Goal: Task Accomplishment & Management: Manage account settings

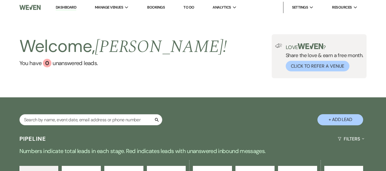
click at [153, 8] on link "Bookings" at bounding box center [156, 7] width 18 height 5
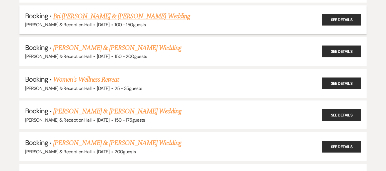
scroll to position [229, 0]
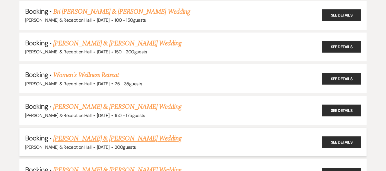
click at [124, 139] on link "Samantha Vanhoozer & Brendon Wheeler's Wedding" at bounding box center [117, 139] width 128 height 10
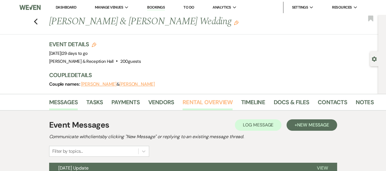
click at [189, 102] on link "Rental Overview" at bounding box center [208, 104] width 50 height 13
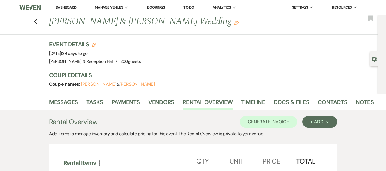
click at [162, 8] on link "Bookings" at bounding box center [156, 7] width 18 height 5
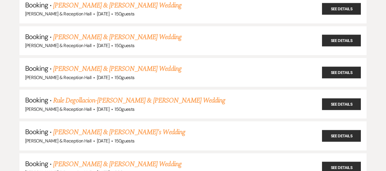
scroll to position [429, 0]
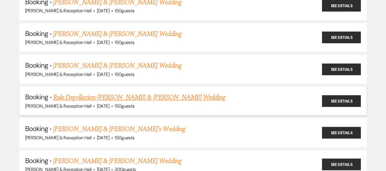
click at [175, 97] on link "Rule Degollacion-Schumacher & Ben Schumacher's Wedding" at bounding box center [139, 97] width 172 height 10
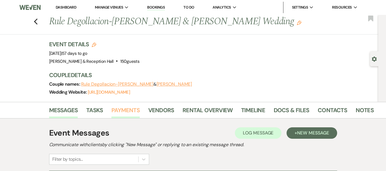
click at [128, 114] on link "Payments" at bounding box center [126, 112] width 28 height 13
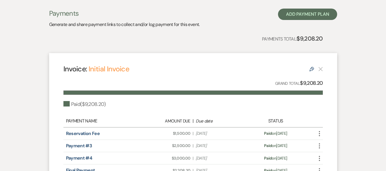
scroll to position [196, 0]
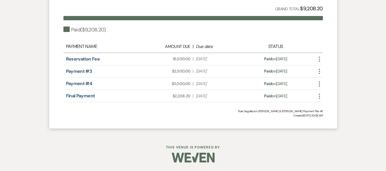
drag, startPoint x: 165, startPoint y: 130, endPoint x: 143, endPoint y: 134, distance: 22.2
drag, startPoint x: 143, startPoint y: 134, endPoint x: 112, endPoint y: 120, distance: 34.1
click at [112, 120] on div "Invoice: Initial Invoice Edit Grand Total: $9,208.20 Paid ( $9,208.20 ) Payment…" at bounding box center [193, 54] width 288 height 150
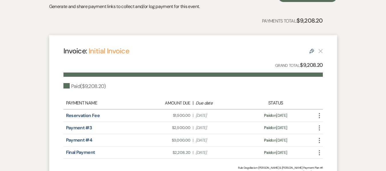
scroll to position [139, 0]
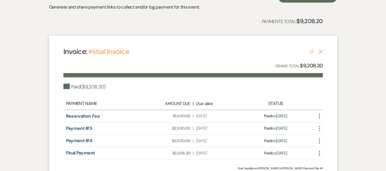
drag, startPoint x: 309, startPoint y: 51, endPoint x: 308, endPoint y: 55, distance: 4.9
click at [310, 51] on icon "Edit" at bounding box center [312, 51] width 5 height 5
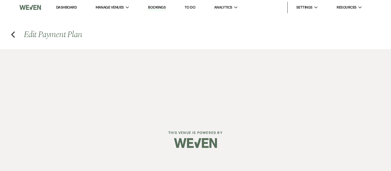
select select "15534"
select select "1"
select select "true"
select select "1"
select select "true"
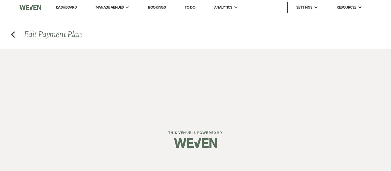
select select "1"
select select "true"
select select "1"
select select "true"
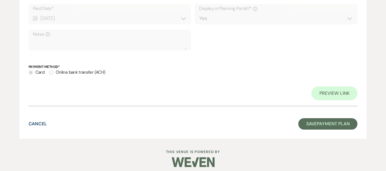
scroll to position [866, 0]
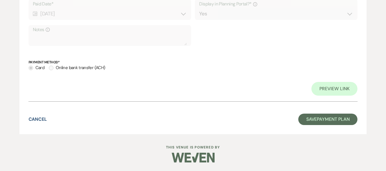
drag, startPoint x: 148, startPoint y: 144, endPoint x: 104, endPoint y: 125, distance: 48.6
click at [104, 125] on div "Cancel Save Payment Plan" at bounding box center [193, 119] width 329 height 11
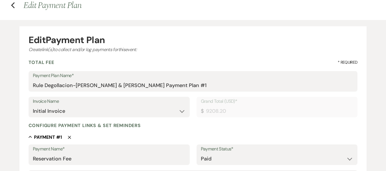
scroll to position [0, 0]
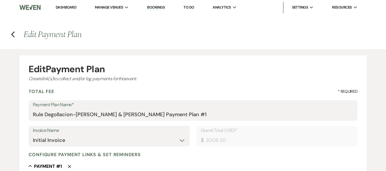
click at [157, 8] on link "Bookings" at bounding box center [156, 7] width 18 height 5
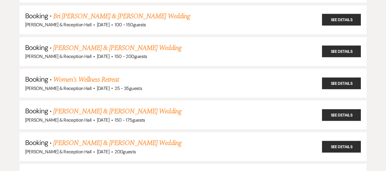
scroll to position [257, 0]
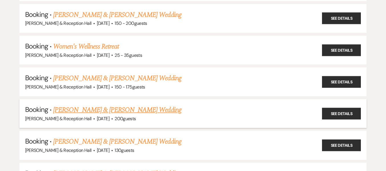
click at [114, 113] on link "Samantha Vanhoozer & Brendon Wheeler's Wedding" at bounding box center [117, 110] width 128 height 10
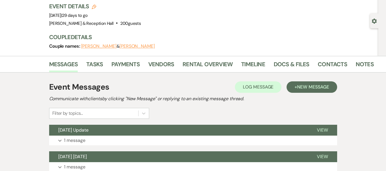
scroll to position [29, 0]
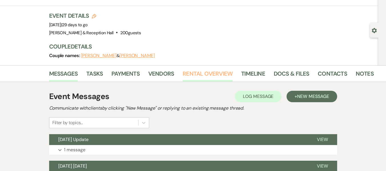
click at [196, 74] on link "Rental Overview" at bounding box center [208, 75] width 50 height 13
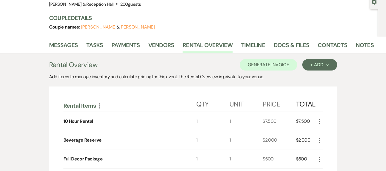
scroll to position [143, 0]
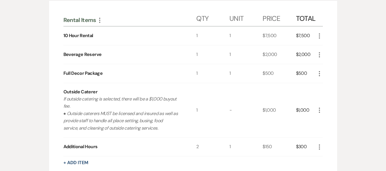
click at [319, 55] on icon "More" at bounding box center [319, 54] width 7 height 7
click at [331, 75] on button "X Delete" at bounding box center [331, 74] width 31 height 9
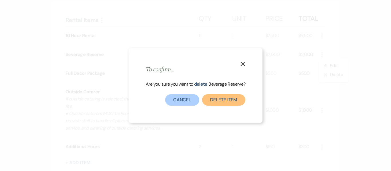
click at [233, 102] on button "Delete Item" at bounding box center [223, 99] width 43 height 11
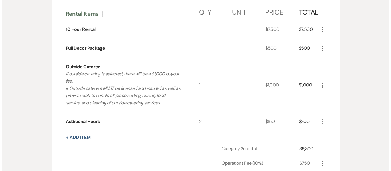
scroll to position [86, 0]
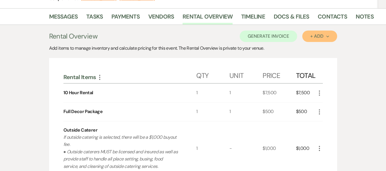
click at [318, 37] on div "+ Add Next" at bounding box center [320, 36] width 19 height 5
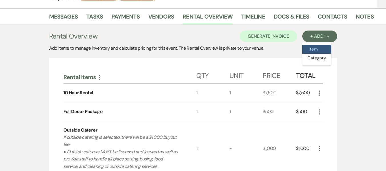
click at [318, 48] on button "Item" at bounding box center [317, 49] width 29 height 9
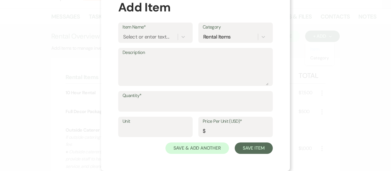
scroll to position [0, 0]
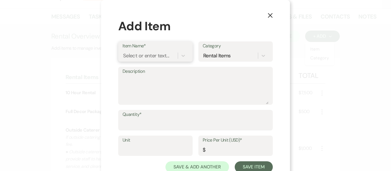
click at [149, 56] on div "Select or enter text..." at bounding box center [146, 56] width 46 height 8
type input "Pre-Ceremony Drinks"
click at [159, 73] on div "+ Add "Pre-Ceremony Drinks"" at bounding box center [155, 70] width 66 height 11
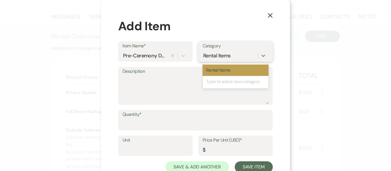
click at [217, 58] on div "Rental Items" at bounding box center [216, 56] width 27 height 8
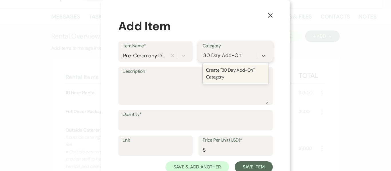
type input "30 Day Add-Ons"
click at [222, 76] on div "Create "30 Day Add-Ons" Category" at bounding box center [236, 74] width 66 height 18
click at [191, 84] on textarea "Description" at bounding box center [195, 90] width 146 height 29
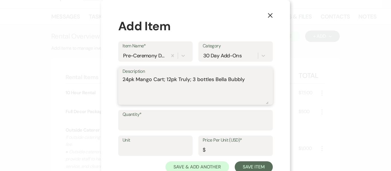
type textarea "24pk Mango Cart; 12pk Truly; 3 bottles Bella Bubbly"
click at [188, 126] on input "Quantity*" at bounding box center [195, 124] width 146 height 11
type input "1"
click at [140, 150] on input "Unit" at bounding box center [155, 149] width 66 height 11
type input "1"
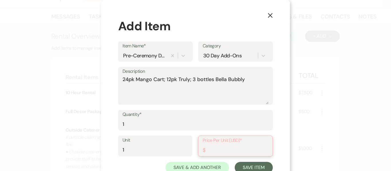
click at [221, 154] on input "Price Per Unit (USD)*" at bounding box center [235, 150] width 65 height 11
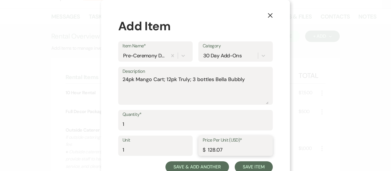
type input "128.07"
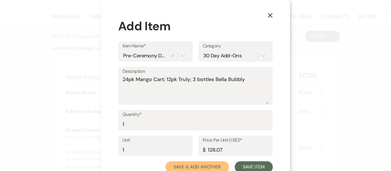
click at [196, 167] on button "Save & Add Another" at bounding box center [196, 167] width 63 height 11
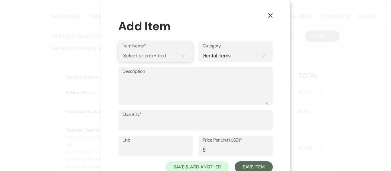
click at [154, 55] on div "Select or enter text..." at bounding box center [146, 56] width 46 height 8
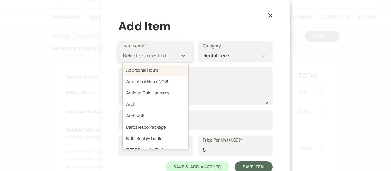
type input "De"
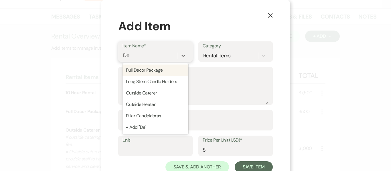
click at [138, 70] on div "Full Decor Package" at bounding box center [155, 70] width 66 height 11
type input "1"
type input "500"
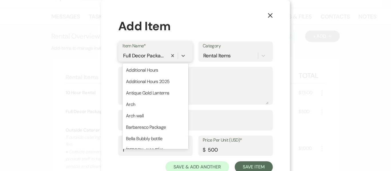
click at [158, 57] on div "Full Decor Package" at bounding box center [144, 56] width 43 height 8
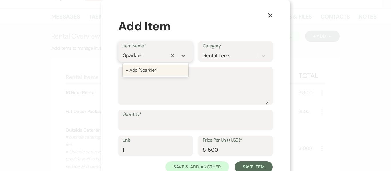
type input "Sparklers"
click at [156, 68] on div "+ Add "Sparklers"" at bounding box center [155, 70] width 66 height 11
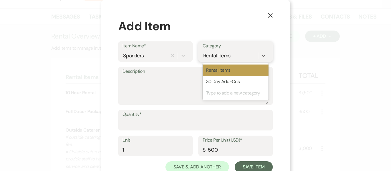
click at [218, 59] on div "Rental Items" at bounding box center [216, 56] width 27 height 8
click at [220, 80] on div "30 Day Add-Ons" at bounding box center [236, 81] width 66 height 11
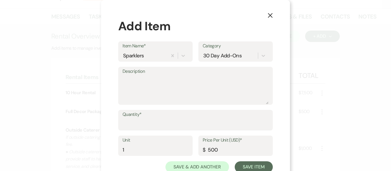
click at [165, 131] on div "Quantity*" at bounding box center [195, 123] width 154 height 26
click at [164, 127] on input "Quantity*" at bounding box center [195, 124] width 146 height 11
type input "40"
type input "2"
type input "1"
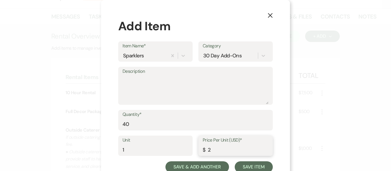
type input "2"
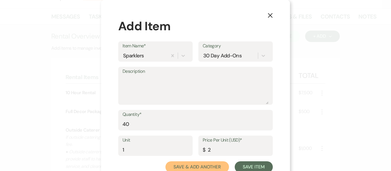
click at [193, 164] on button "Save & Add Another" at bounding box center [196, 167] width 63 height 11
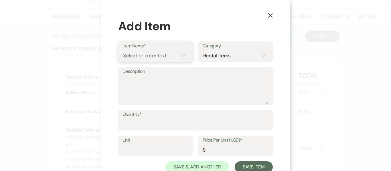
click at [163, 55] on div "Select or enter text..." at bounding box center [146, 56] width 46 height 8
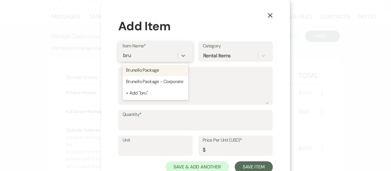
type input "brun"
click at [158, 71] on div "Brunello Package" at bounding box center [155, 70] width 66 height 11
type textarea "Per head bar package"
type input "1"
type input "35"
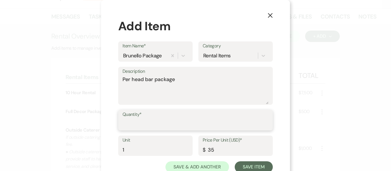
click at [144, 125] on input "Quantity*" at bounding box center [195, 124] width 146 height 11
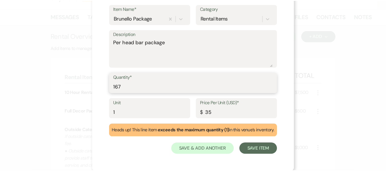
scroll to position [38, 0]
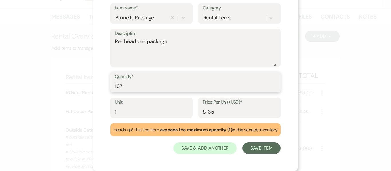
type input "167"
click at [234, 18] on div "Rental Items" at bounding box center [234, 18] width 63 height 10
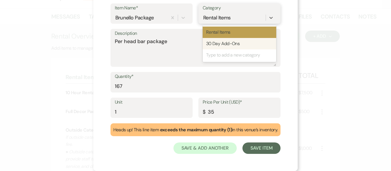
click at [237, 47] on div "30 Day Add-Ons" at bounding box center [240, 43] width 74 height 11
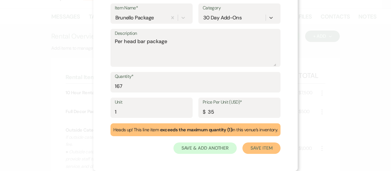
click at [263, 149] on button "Save Item" at bounding box center [261, 148] width 38 height 11
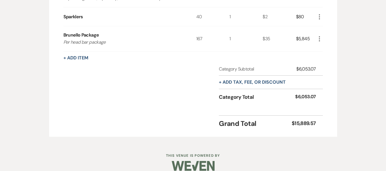
scroll to position [440, 0]
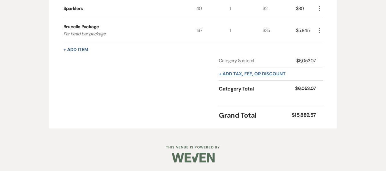
click at [269, 72] on button "+ Add tax, fee, or discount" at bounding box center [252, 74] width 67 height 5
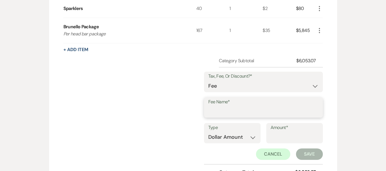
click at [238, 112] on input "Fee Name*" at bounding box center [264, 111] width 110 height 11
type input "Sales Tax"
click at [254, 137] on select "Dollar Amount Percentage" at bounding box center [233, 137] width 48 height 11
select select "false"
click at [209, 132] on select "Dollar Amount Percentage" at bounding box center [233, 137] width 48 height 11
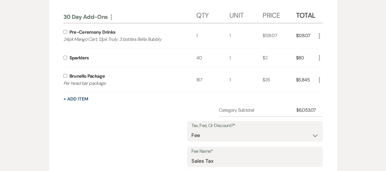
scroll to position [325, 0]
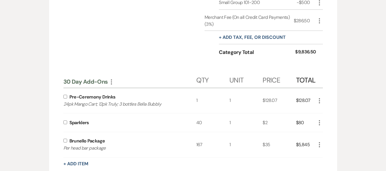
click at [64, 97] on input "checkbox" at bounding box center [65, 97] width 4 height 4
checkbox input "true"
click at [65, 140] on input "checkbox" at bounding box center [65, 141] width 4 height 4
checkbox input "true"
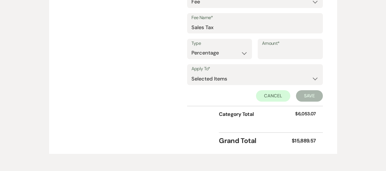
scroll to position [526, 0]
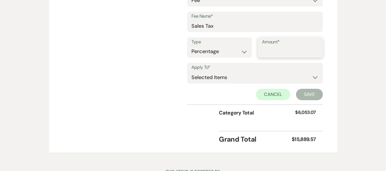
click at [263, 52] on input "Amount*" at bounding box center [290, 51] width 57 height 11
type input "7"
click at [311, 95] on button "Save" at bounding box center [309, 94] width 27 height 11
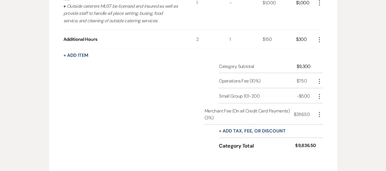
scroll to position [255, 0]
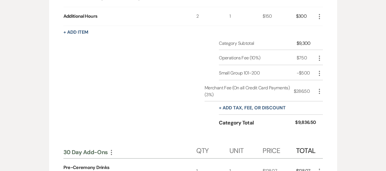
click at [319, 93] on icon "More" at bounding box center [319, 91] width 7 height 7
click at [164, 128] on div "Category Subtotal $9,300 Operations Fee (10%) $750 More Small Group 101-200 -$5…" at bounding box center [193, 88] width 260 height 97
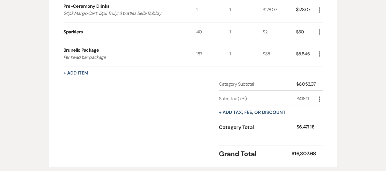
scroll to position [455, 0]
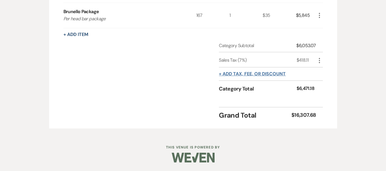
click at [266, 74] on button "+ Add tax, fee, or discount" at bounding box center [252, 74] width 67 height 5
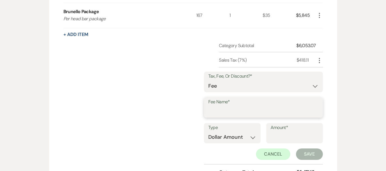
click at [230, 112] on input "Fee Name*" at bounding box center [264, 111] width 110 height 11
type input "3% Merchant Fee"
click at [239, 138] on select "Dollar Amount Percentage" at bounding box center [233, 137] width 48 height 11
select select "false"
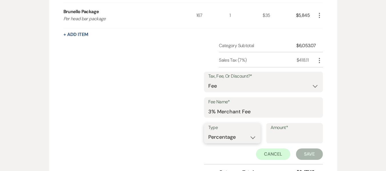
click at [209, 132] on select "Dollar Amount Percentage" at bounding box center [233, 137] width 48 height 11
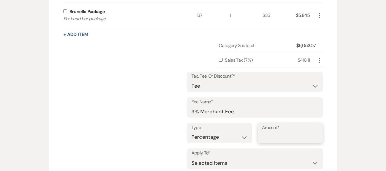
click at [298, 138] on input "Amount*" at bounding box center [290, 137] width 57 height 11
type input "3"
click at [294, 165] on select "Selected Items Category Subtotal (before all Taxes/Fees/Discounts) Category Tot…" at bounding box center [255, 163] width 127 height 11
select select "2"
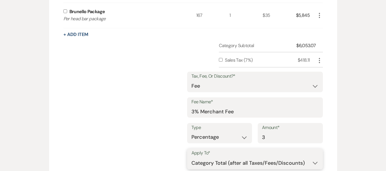
click at [192, 158] on select "Selected Items Category Subtotal (before all Taxes/Fees/Discounts) Category Tot…" at bounding box center [255, 163] width 127 height 11
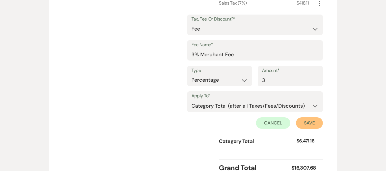
click at [306, 118] on button "Save" at bounding box center [309, 123] width 27 height 11
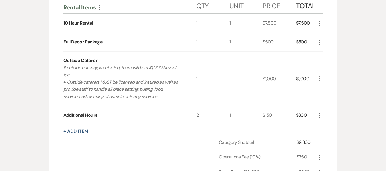
scroll to position [213, 0]
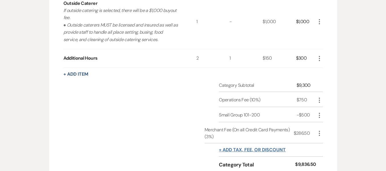
click at [265, 151] on button "+ Add tax, fee, or discount" at bounding box center [252, 150] width 67 height 5
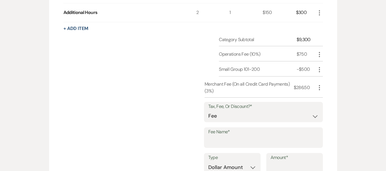
scroll to position [270, 0]
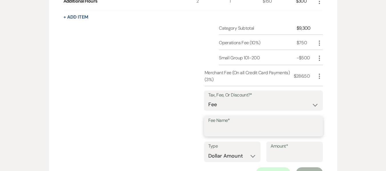
click at [243, 130] on input "Fee Name*" at bounding box center [264, 130] width 110 height 11
type input "Sales Tax"
click at [238, 156] on select "Dollar Amount Percentage" at bounding box center [233, 156] width 48 height 11
select select "false"
click at [209, 151] on select "Dollar Amount Percentage" at bounding box center [233, 156] width 48 height 11
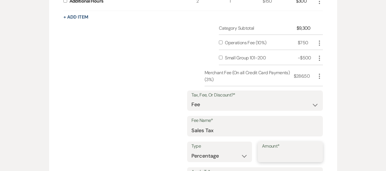
click at [283, 155] on input "Amount*" at bounding box center [290, 156] width 57 height 11
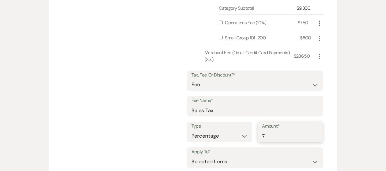
scroll to position [299, 0]
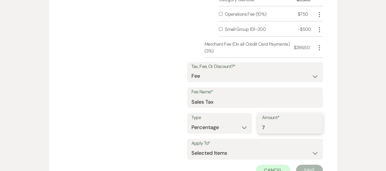
type input "7"
click at [215, 155] on select "Selected Items Category Subtotal (before all Taxes/Fees/Discounts)" at bounding box center [255, 153] width 127 height 11
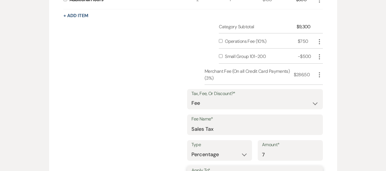
scroll to position [156, 0]
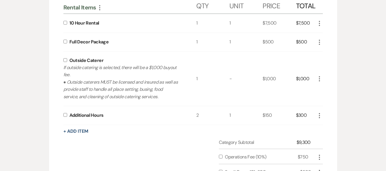
click at [67, 41] on input "checkbox" at bounding box center [65, 42] width 4 height 4
checkbox input "true"
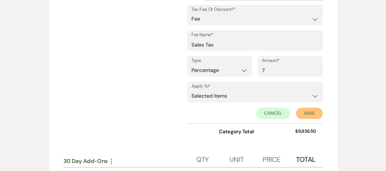
click at [311, 112] on button "Save" at bounding box center [309, 113] width 27 height 11
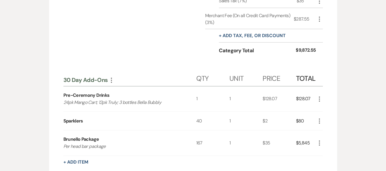
scroll to position [400, 0]
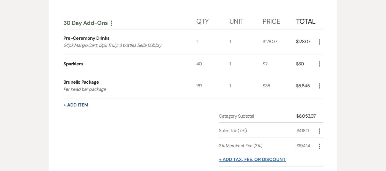
click at [247, 160] on button "+ Add tax, fee, or discount" at bounding box center [252, 160] width 67 height 5
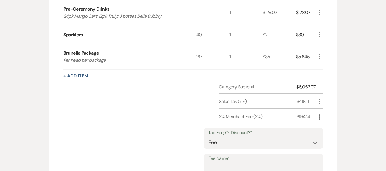
scroll to position [457, 0]
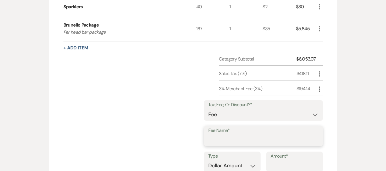
click at [237, 141] on input "Fee Name*" at bounding box center [264, 140] width 110 height 11
type input "10% Gratuity"
click at [242, 168] on select "Dollar Amount Percentage" at bounding box center [233, 165] width 48 height 11
select select "false"
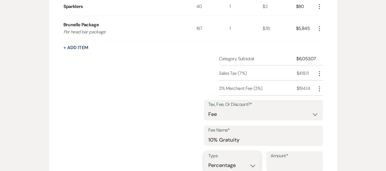
click at [209, 160] on select "Dollar Amount Percentage" at bounding box center [233, 165] width 48 height 11
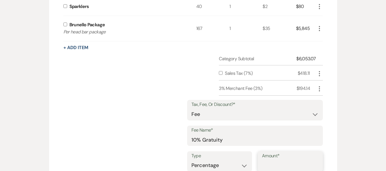
click at [293, 165] on input "Amount*" at bounding box center [290, 165] width 57 height 11
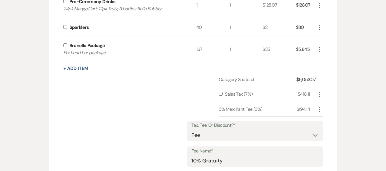
scroll to position [371, 0]
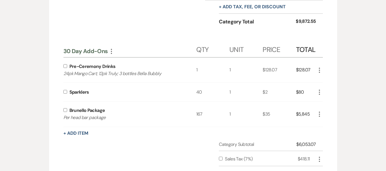
type input "10"
click at [65, 110] on input "checkbox" at bounding box center [65, 110] width 4 height 4
checkbox input "true"
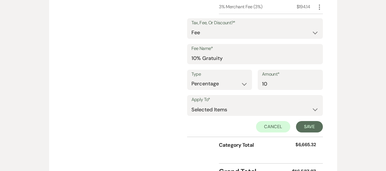
scroll to position [543, 0]
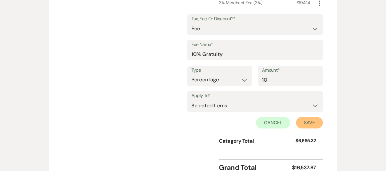
click at [311, 121] on button "Save" at bounding box center [309, 122] width 27 height 11
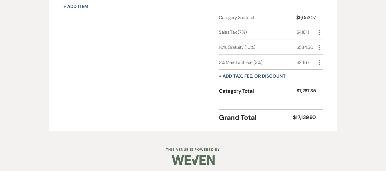
scroll to position [501, 0]
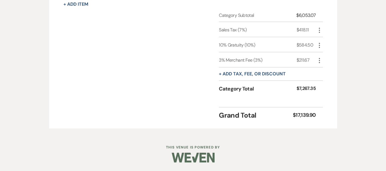
click at [319, 46] on icon "More" at bounding box center [319, 45] width 7 height 7
click at [328, 55] on button "Pencil Edit" at bounding box center [331, 56] width 30 height 9
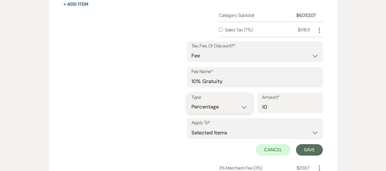
click at [217, 109] on select "Dollar Amount Percentage" at bounding box center [220, 107] width 57 height 11
select select "true"
click at [213, 102] on select "Dollar Amount Percentage" at bounding box center [220, 107] width 57 height 11
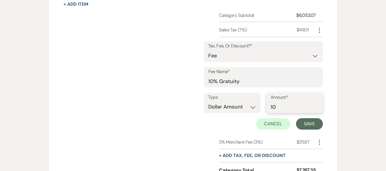
drag, startPoint x: 295, startPoint y: 108, endPoint x: 267, endPoint y: 107, distance: 28.0
click at [267, 107] on div "Type Dollar Amount Percentage Amount* 10" at bounding box center [263, 106] width 119 height 26
type input "584"
click at [308, 124] on button "Save" at bounding box center [309, 123] width 27 height 11
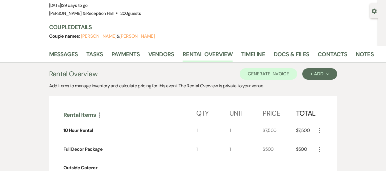
scroll to position [0, 0]
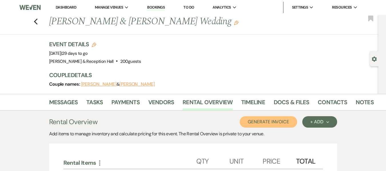
click at [265, 124] on button "Generate Invoice" at bounding box center [268, 121] width 57 height 11
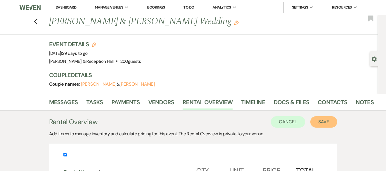
click at [324, 121] on button "Save" at bounding box center [324, 121] width 27 height 11
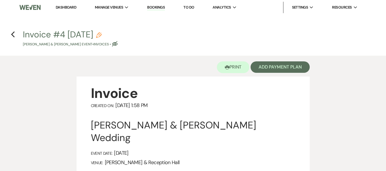
click at [102, 34] on icon "Pencil" at bounding box center [99, 35] width 6 height 6
select select "22"
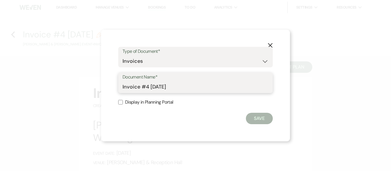
drag, startPoint x: 180, startPoint y: 89, endPoint x: 113, endPoint y: 79, distance: 67.6
click at [117, 83] on div "X Type of Document* Special Event Insurance Vendor Certificate of Insurance Con…" at bounding box center [195, 86] width 189 height 112
type input "Final 30 Day Invoice"
click at [118, 101] on input "Display in Planning Portal" at bounding box center [120, 102] width 5 height 5
checkbox input "true"
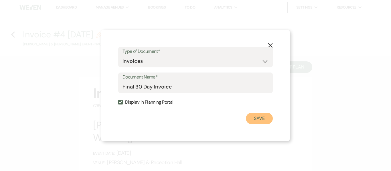
click at [257, 119] on button "Save" at bounding box center [259, 118] width 27 height 11
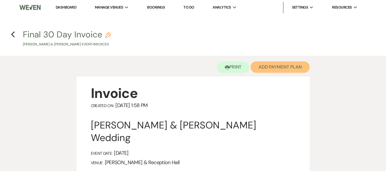
click at [267, 68] on button "Add Payment Plan" at bounding box center [280, 66] width 59 height 11
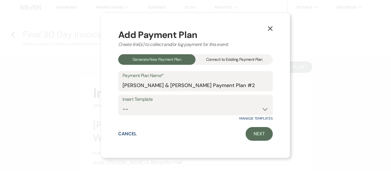
click at [237, 60] on div "Connect to Existing Payment Plan" at bounding box center [233, 59] width 77 height 11
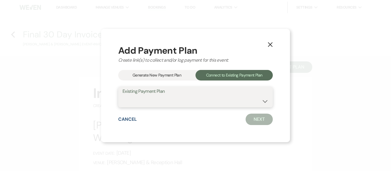
click at [226, 102] on select "Samantha Vanhoozer & Brendon Wheeler's Payment Plan #1" at bounding box center [195, 101] width 146 height 11
select select "16648"
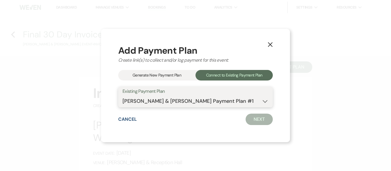
click at [122, 96] on select "Samantha Vanhoozer & Brendon Wheeler's Payment Plan #1" at bounding box center [195, 101] width 146 height 11
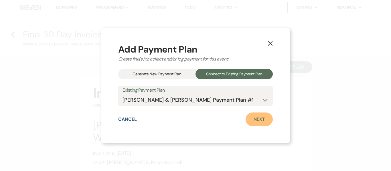
click at [253, 119] on link "Next" at bounding box center [258, 120] width 27 height 14
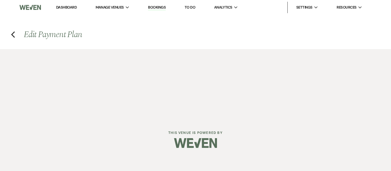
select select "28538"
select select "1"
select select "true"
select select "1"
select select "true"
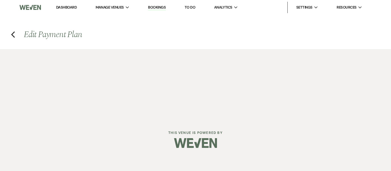
select select "1"
select select "true"
select select "1"
select select "true"
select select "1"
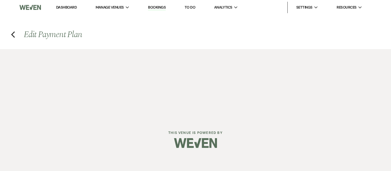
select select "true"
select select "1"
select select "true"
select select "1"
select select "true"
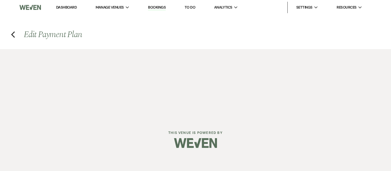
select select "1"
select select "true"
select select "1"
select select "true"
select select "1"
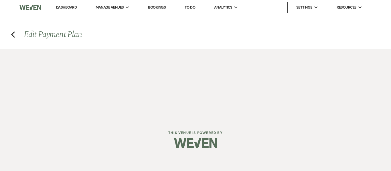
select select "true"
select select "1"
select select "true"
select select "1"
select select "true"
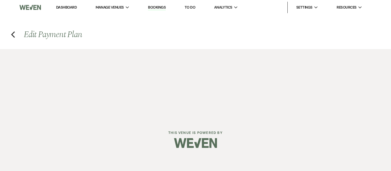
select select "1"
select select "true"
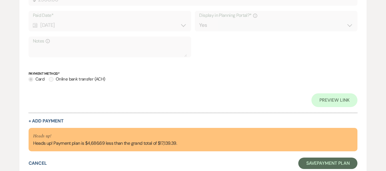
scroll to position [2661, 0]
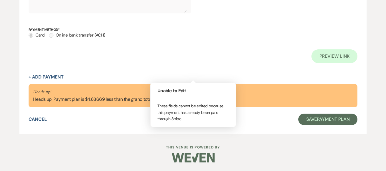
click at [49, 78] on button "+ Add Payment" at bounding box center [46, 77] width 35 height 5
select select "2"
select select "flat"
select select "true"
select select "client"
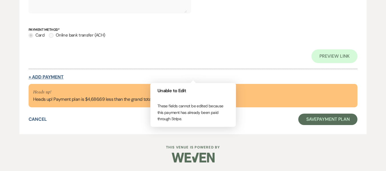
select select "weeks"
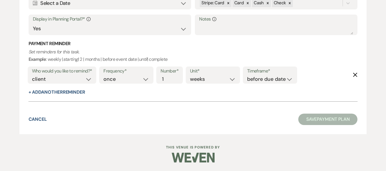
scroll to position [2496, 0]
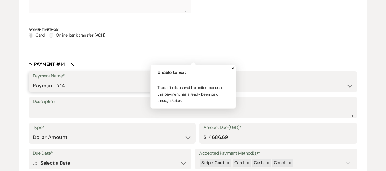
drag, startPoint x: 86, startPoint y: 87, endPoint x: 31, endPoint y: 88, distance: 54.9
click at [31, 88] on div "Payment Name* Payment #14" at bounding box center [109, 82] width 161 height 21
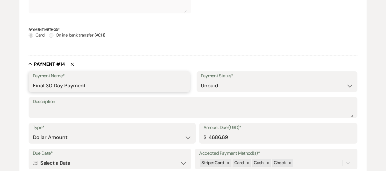
type input "Final 30 Day Payment"
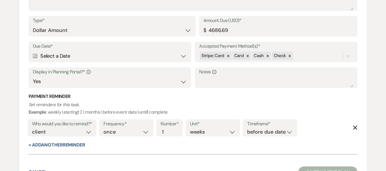
scroll to position [2611, 0]
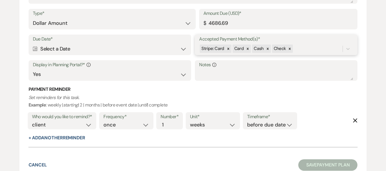
click at [303, 50] on div "Stripe: Card Card Cash Check" at bounding box center [271, 49] width 144 height 10
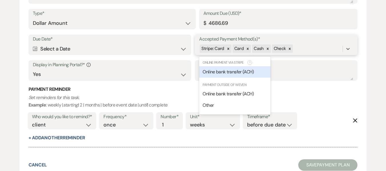
click at [248, 75] on span "Online bank transfer (ACH)" at bounding box center [228, 72] width 51 height 6
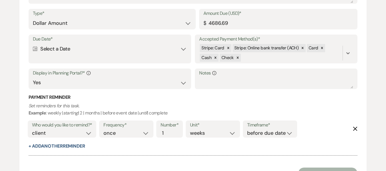
click at [356, 129] on use "button" at bounding box center [356, 129] width 4 height 4
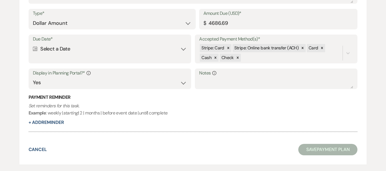
click at [108, 54] on div "Calendar Select a Date Expand" at bounding box center [110, 48] width 154 height 11
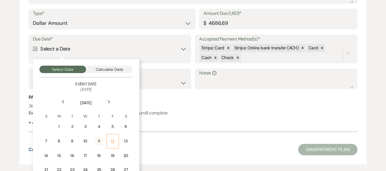
click at [111, 142] on div "12" at bounding box center [112, 141] width 5 height 6
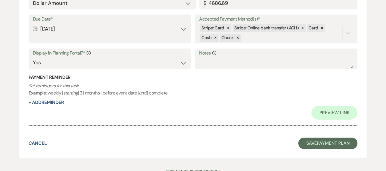
scroll to position [2818, 0]
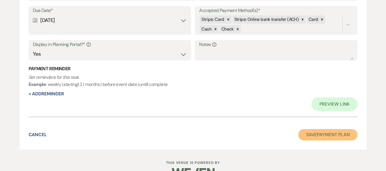
click at [340, 134] on button "Save Payment Plan" at bounding box center [328, 134] width 59 height 11
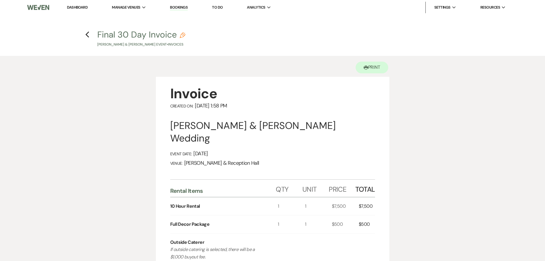
click at [181, 9] on link "Bookings" at bounding box center [179, 7] width 18 height 5
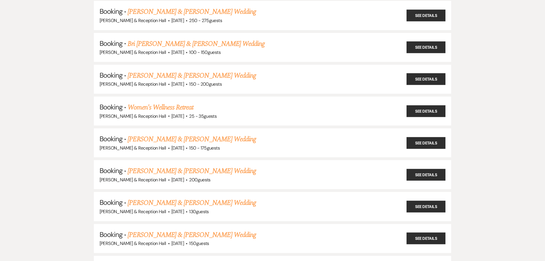
scroll to position [200, 0]
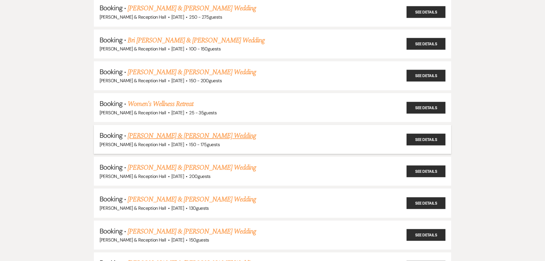
click at [204, 135] on link "[PERSON_NAME] & [PERSON_NAME] Wedding" at bounding box center [192, 135] width 128 height 10
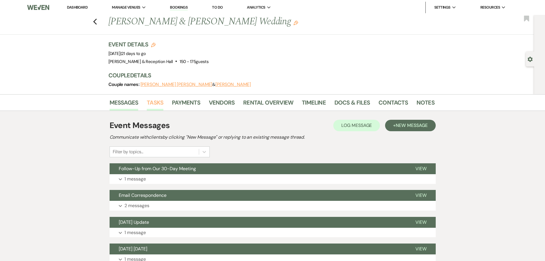
click at [154, 100] on link "Tasks" at bounding box center [155, 104] width 17 height 13
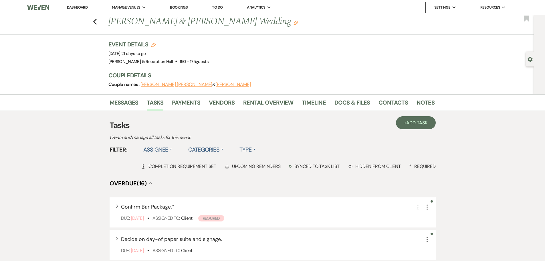
click at [159, 150] on label "Assignee ▲" at bounding box center [157, 149] width 29 height 10
click at [166, 171] on li "Assigned to venue" at bounding box center [171, 174] width 57 height 13
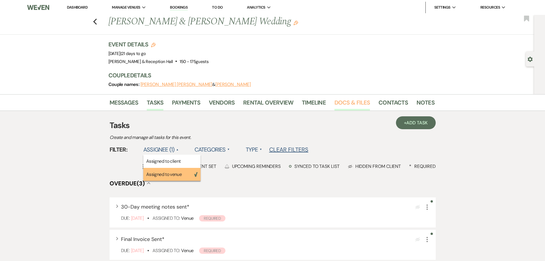
click at [340, 101] on link "Docs & Files" at bounding box center [351, 104] width 35 height 13
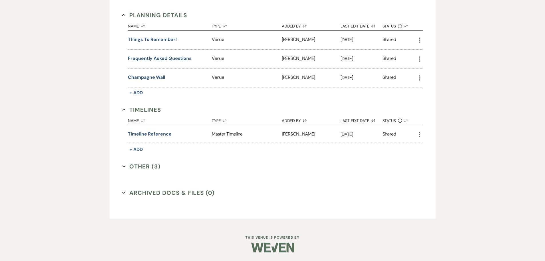
click at [132, 168] on button "Other (3) Expand" at bounding box center [141, 166] width 38 height 9
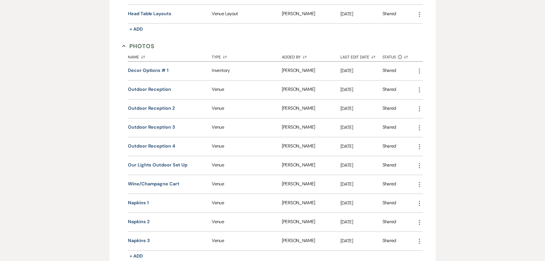
scroll to position [174, 0]
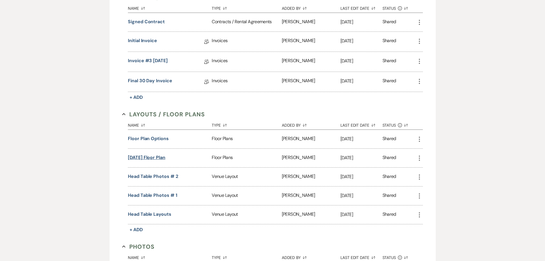
click at [151, 157] on button "[DATE] Floor Plan" at bounding box center [146, 157] width 37 height 7
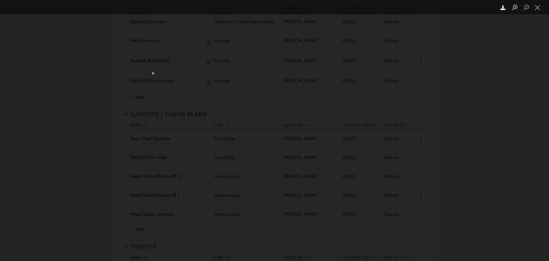
click at [503, 9] on use "Lightbox" at bounding box center [503, 7] width 5 height 5
click at [396, 114] on div "Lightbox" at bounding box center [274, 130] width 549 height 261
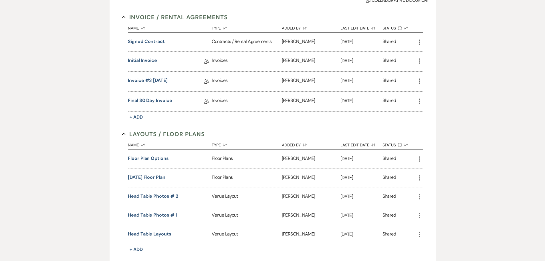
scroll to position [0, 0]
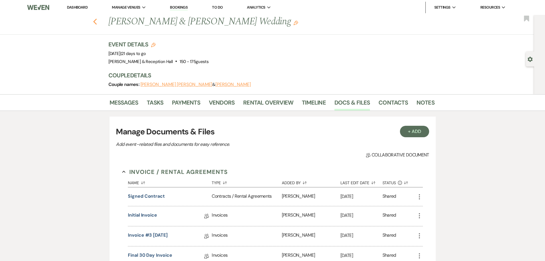
click at [97, 23] on icon "Previous" at bounding box center [95, 21] width 4 height 7
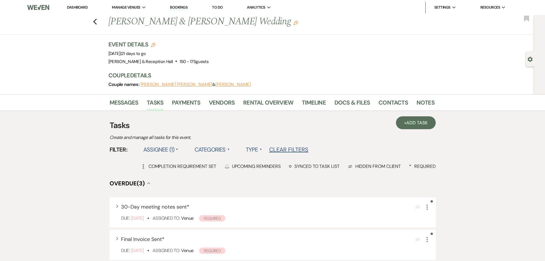
click at [186, 9] on link "Bookings" at bounding box center [179, 7] width 18 height 5
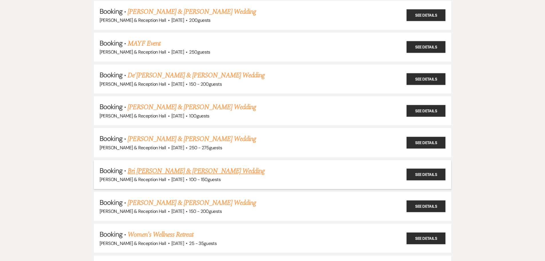
scroll to position [172, 0]
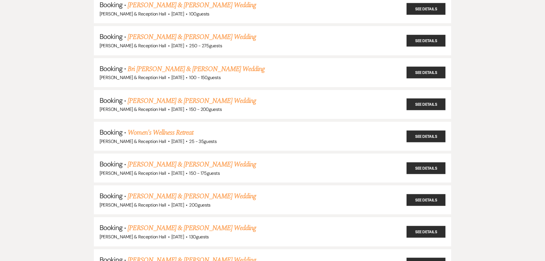
click at [216, 196] on link "Samantha Vanhoozer & Brendon Wheeler's Wedding" at bounding box center [192, 196] width 128 height 10
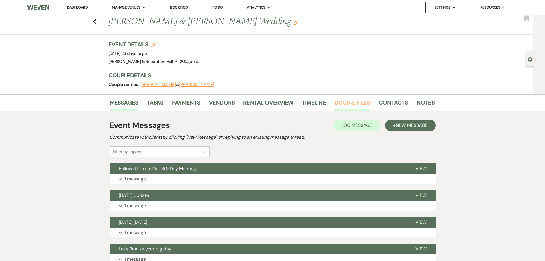
click at [347, 102] on link "Docs & Files" at bounding box center [351, 104] width 35 height 13
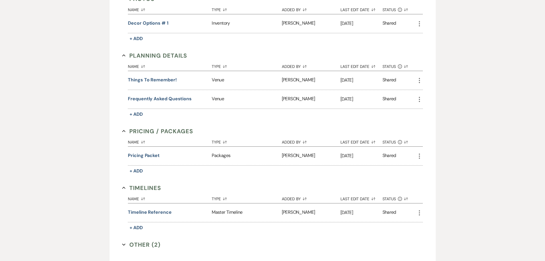
scroll to position [576, 0]
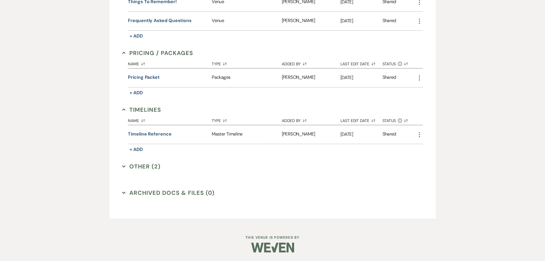
click at [139, 165] on button "Other (2) Expand" at bounding box center [141, 166] width 38 height 9
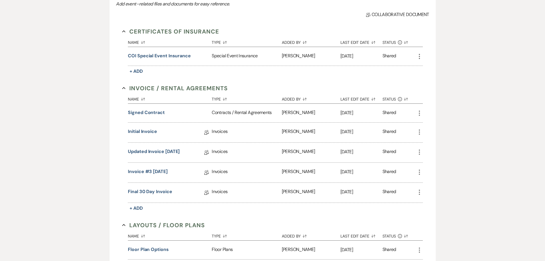
scroll to position [229, 0]
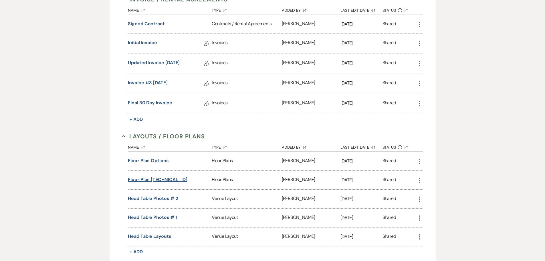
click at [154, 180] on button "Floor Plan 10.11.2.5" at bounding box center [157, 179] width 59 height 7
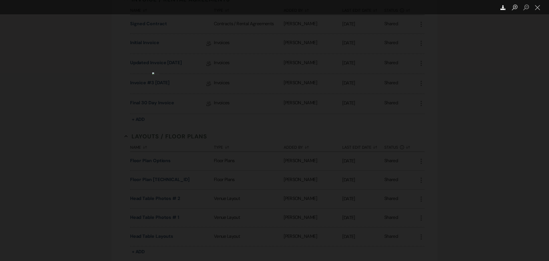
click at [503, 6] on use "Lightbox" at bounding box center [503, 7] width 5 height 5
click at [461, 61] on div "Lightbox" at bounding box center [274, 130] width 549 height 261
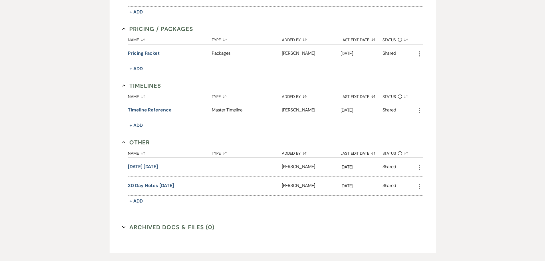
scroll to position [601, 0]
click at [163, 182] on button "30 day notes 10.11.25" at bounding box center [151, 185] width 46 height 7
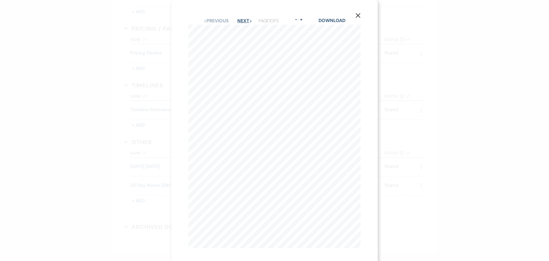
click at [239, 21] on button "Next Next" at bounding box center [244, 21] width 15 height 5
click at [357, 14] on icon "X" at bounding box center [358, 15] width 5 height 5
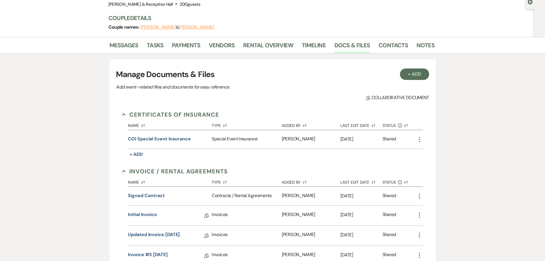
scroll to position [0, 0]
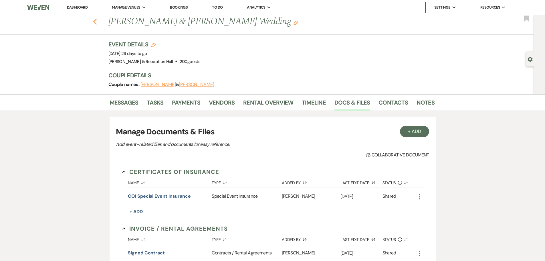
click at [96, 21] on use "button" at bounding box center [95, 22] width 4 height 6
